Goal: Find specific page/section: Find specific page/section

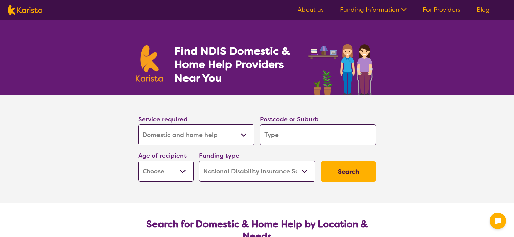
select select "Domestic and home help"
select select "NDIS"
select select "Domestic and home help"
select select "NDIS"
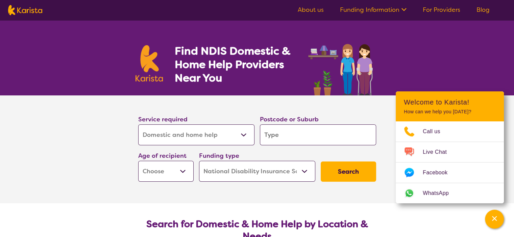
click at [289, 139] on input "search" at bounding box center [318, 135] width 116 height 21
type input "2"
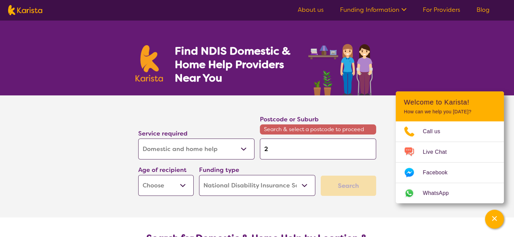
type input "21"
type input "214"
type input "2143"
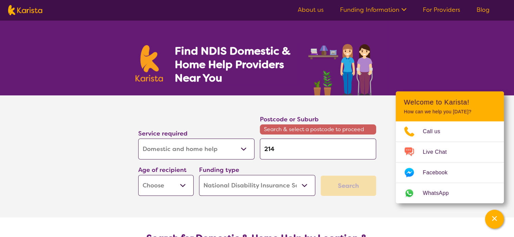
type input "2143"
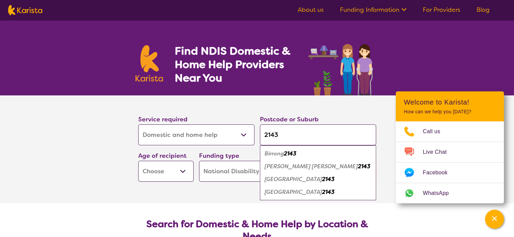
type input "2143"
click at [289, 178] on em "Regents Park" at bounding box center [292, 179] width 57 height 7
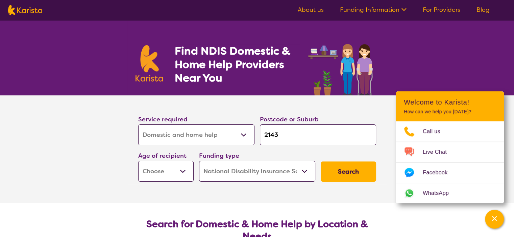
click at [307, 139] on input "2143" at bounding box center [318, 135] width 116 height 21
click at [180, 171] on select "Early Childhood - 0 to 9 Child - 10 to 11 Adolescent - 12 to 17 Adult - 18 to 6…" at bounding box center [165, 171] width 55 height 21
select select "AD"
click at [138, 161] on select "Early Childhood - 0 to 9 Child - 10 to 11 Adolescent - 12 to 17 Adult - 18 to 6…" at bounding box center [165, 171] width 55 height 21
select select "AD"
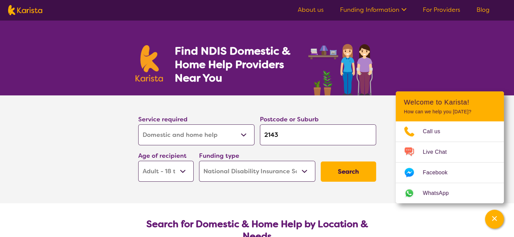
click at [184, 170] on select "Early Childhood - 0 to 9 Child - 10 to 11 Adolescent - 12 to 17 Adult - 18 to 6…" at bounding box center [165, 171] width 55 height 21
click at [138, 161] on select "Early Childhood - 0 to 9 Child - 10 to 11 Adolescent - 12 to 17 Adult - 18 to 6…" at bounding box center [165, 171] width 55 height 21
click at [367, 169] on button "Search" at bounding box center [348, 172] width 55 height 20
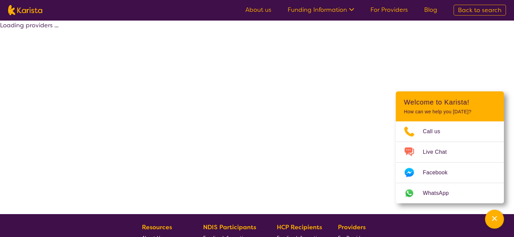
select select "by_score"
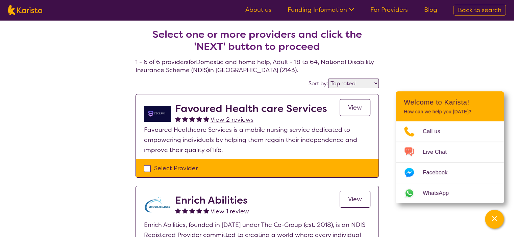
click at [343, 114] on link "View" at bounding box center [354, 107] width 31 height 17
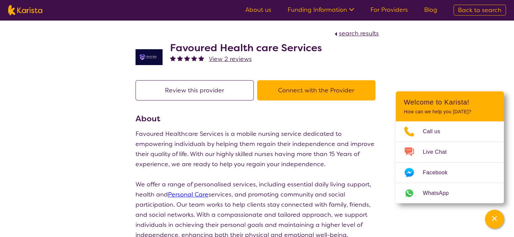
drag, startPoint x: 341, startPoint y: 10, endPoint x: 322, endPoint y: 8, distance: 19.0
click at [322, 8] on link "Funding Information" at bounding box center [320, 10] width 67 height 8
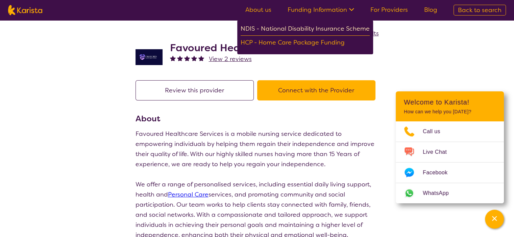
drag, startPoint x: 328, startPoint y: 25, endPoint x: 299, endPoint y: 27, distance: 29.8
click at [298, 29] on div "NDIS - National Disability Insurance Scheme" at bounding box center [304, 30] width 129 height 12
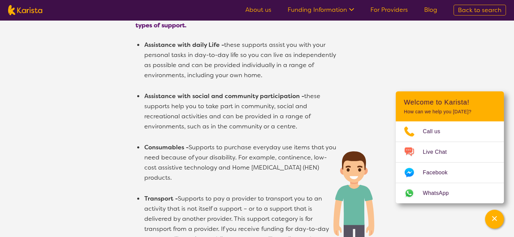
scroll to position [372, 0]
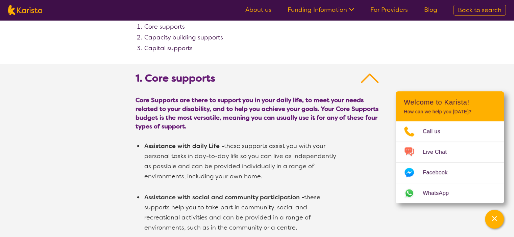
click at [258, 9] on link "About us" at bounding box center [258, 10] width 26 height 8
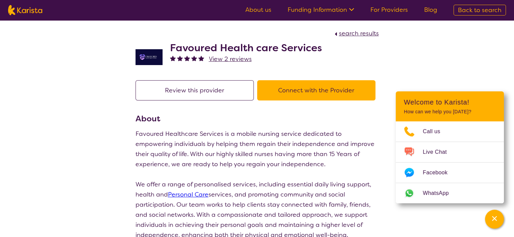
click at [231, 93] on button "Review this provider" at bounding box center [194, 90] width 118 height 20
click at [290, 88] on button "Connect with the Provider" at bounding box center [316, 90] width 118 height 20
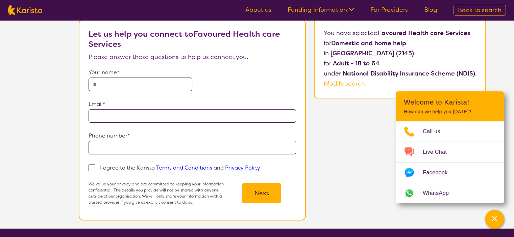
scroll to position [34, 0]
